Goal: Complete Application Form: Complete application form

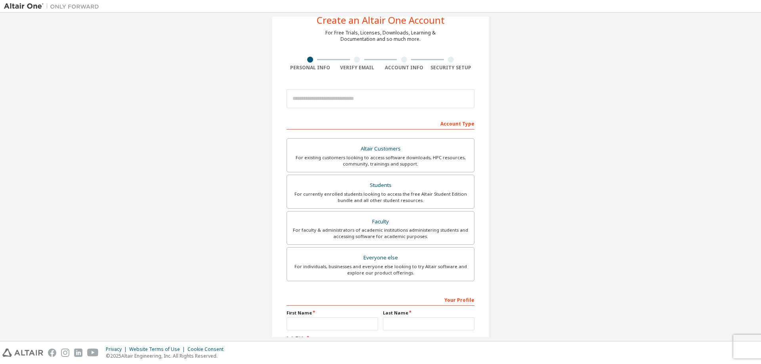
scroll to position [40, 0]
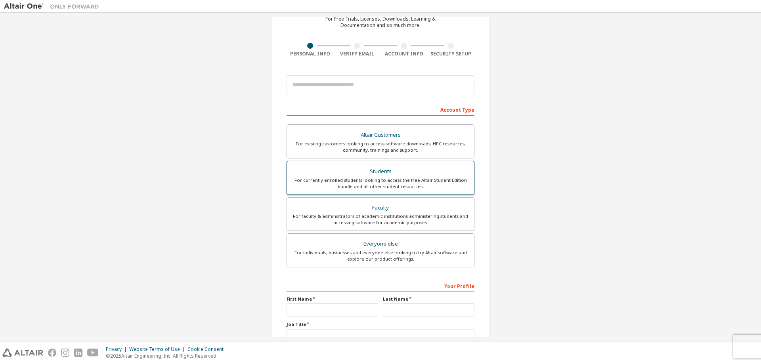
click at [384, 173] on div "Students" at bounding box center [380, 171] width 177 height 11
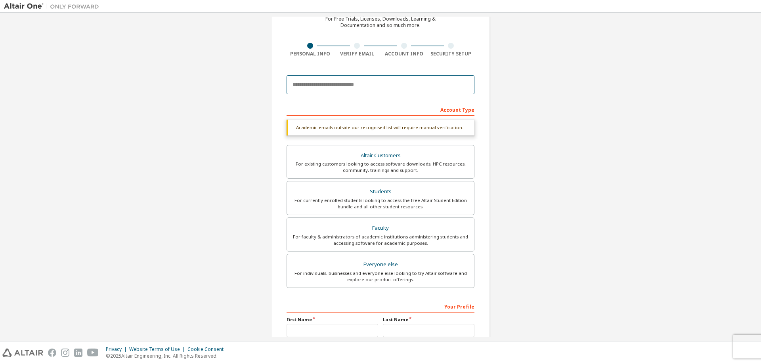
click at [366, 87] on input "email" at bounding box center [380, 84] width 188 height 19
type input "**********"
type input "*******"
type input "*****"
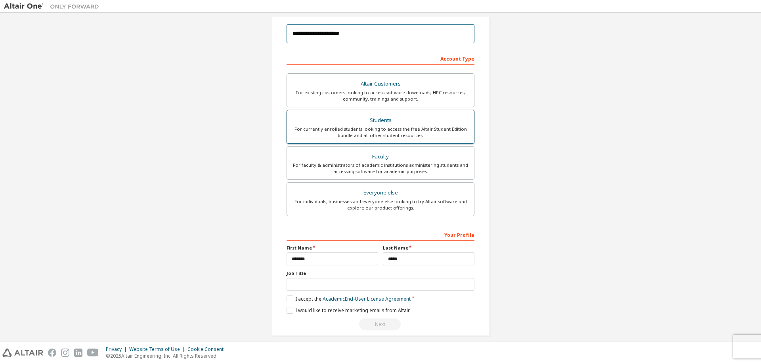
scroll to position [99, 0]
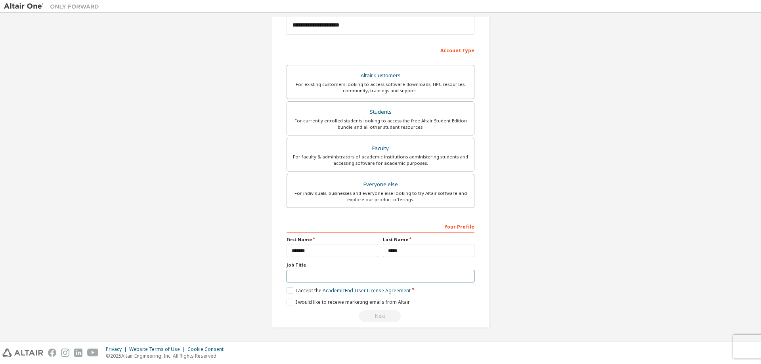
click at [321, 272] on input "text" at bounding box center [380, 276] width 188 height 13
click at [288, 290] on label "I accept the Academic End-User License Agreement" at bounding box center [348, 290] width 124 height 7
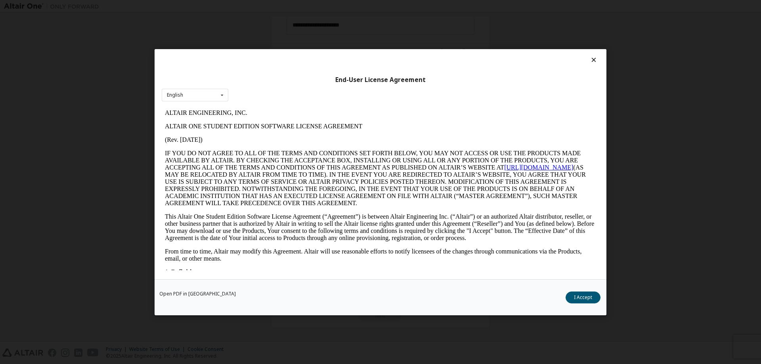
scroll to position [0, 0]
click at [594, 60] on icon at bounding box center [593, 59] width 8 height 7
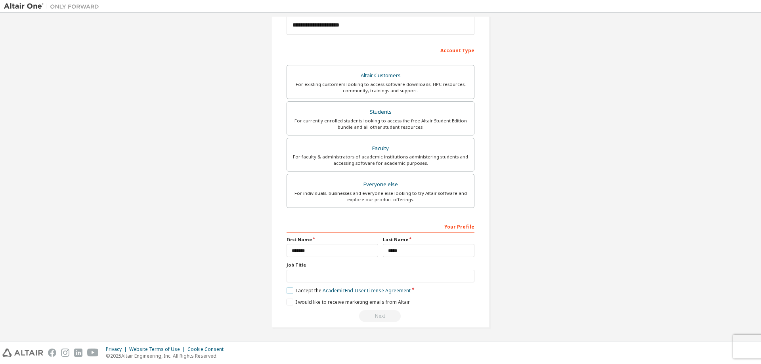
click at [286, 289] on label "I accept the Academic End-User License Agreement" at bounding box center [348, 290] width 124 height 7
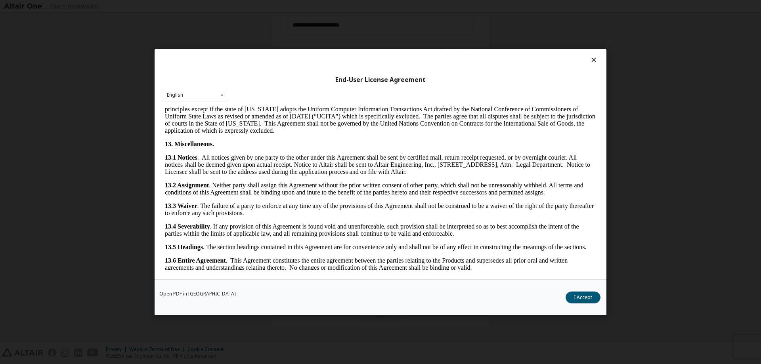
scroll to position [1193, 0]
click at [585, 294] on button "I Accept" at bounding box center [582, 297] width 35 height 12
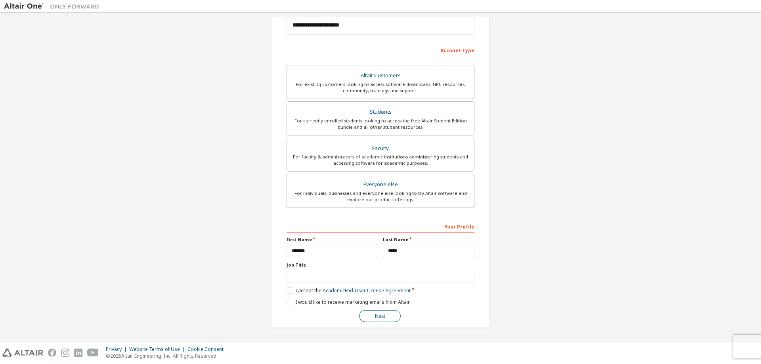
click at [371, 314] on button "Next" at bounding box center [380, 316] width 42 height 12
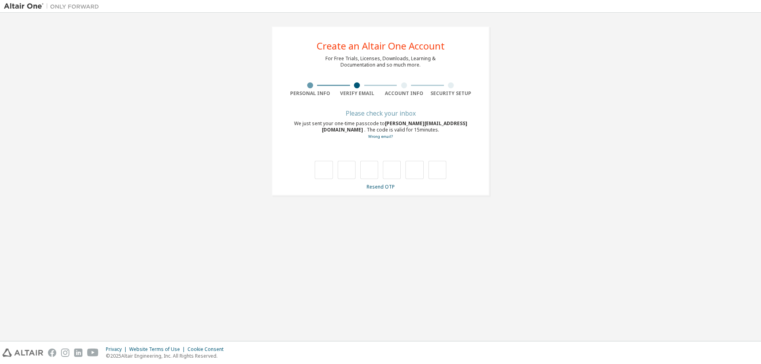
scroll to position [0, 0]
click at [324, 172] on input "text" at bounding box center [324, 170] width 18 height 18
type input "*"
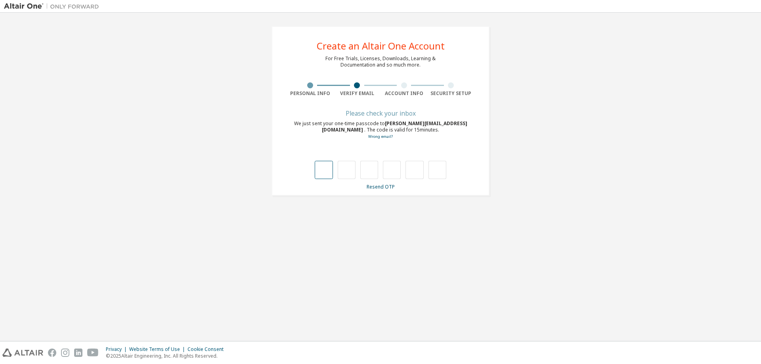
type input "*"
